Goal: Task Accomplishment & Management: Use online tool/utility

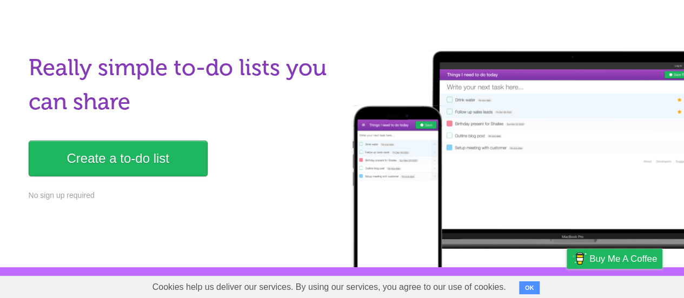
scroll to position [56, 0]
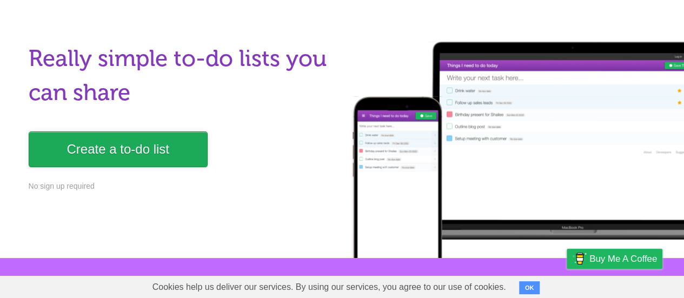
click at [163, 154] on link "Create a to-do list" at bounding box center [118, 149] width 179 height 36
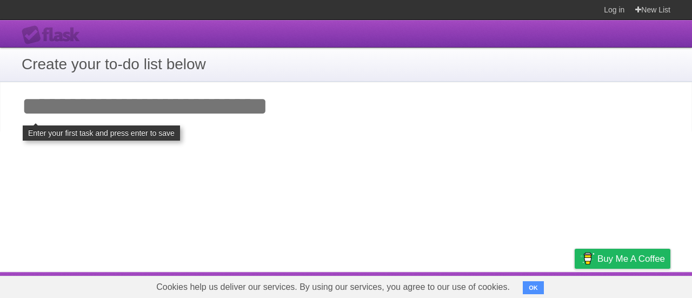
click at [173, 108] on input "Add your first task" at bounding box center [346, 107] width 692 height 50
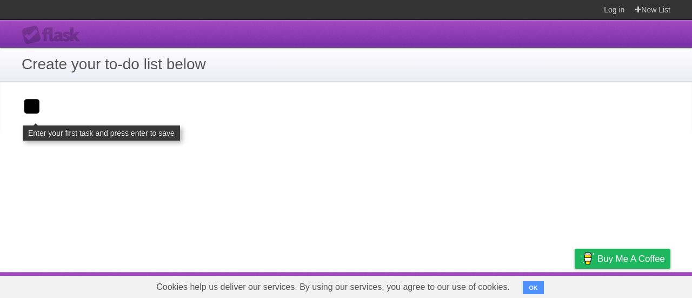
type input "*"
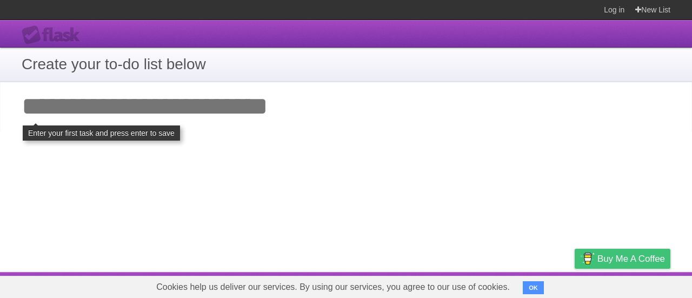
click at [592, 256] on img at bounding box center [587, 258] width 15 height 18
click at [328, 106] on input "Add your first task" at bounding box center [346, 107] width 692 height 50
click at [102, 124] on input "Add your first task" at bounding box center [346, 107] width 692 height 50
click at [151, 41] on header "Flask" at bounding box center [346, 34] width 692 height 28
click at [161, 139] on div "**********" at bounding box center [346, 146] width 692 height 252
